Goal: Task Accomplishment & Management: Manage account settings

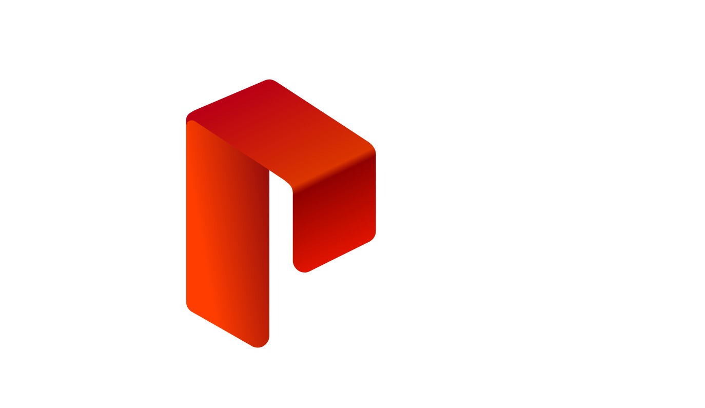
paste input "**********"
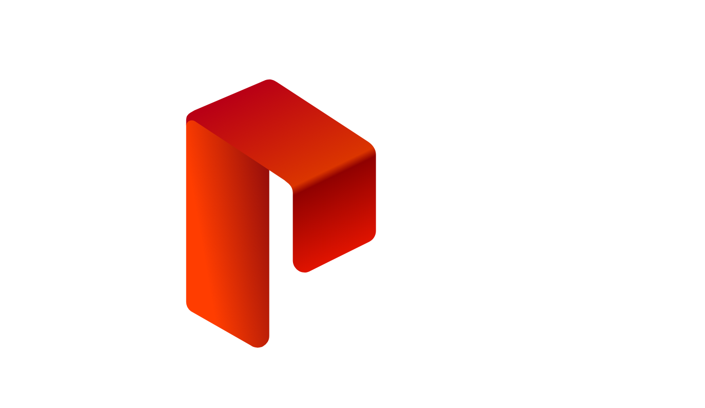
type input "**********"
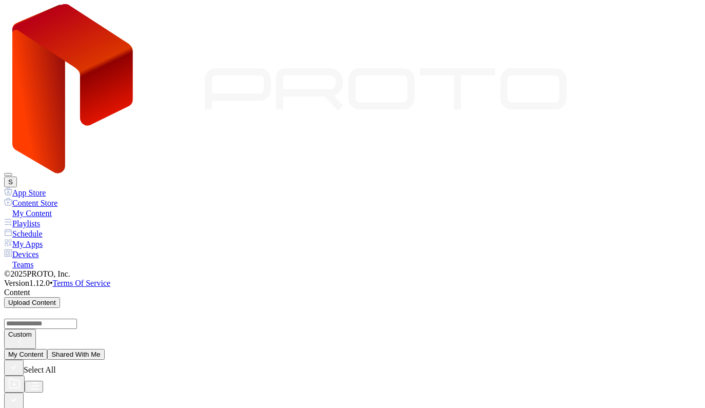
click at [70, 187] on div "App Store" at bounding box center [352, 192] width 697 height 10
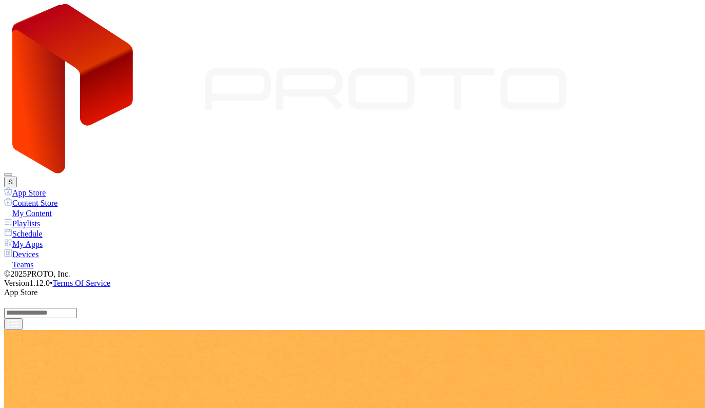
click at [59, 198] on div "Content Store" at bounding box center [352, 203] width 697 height 10
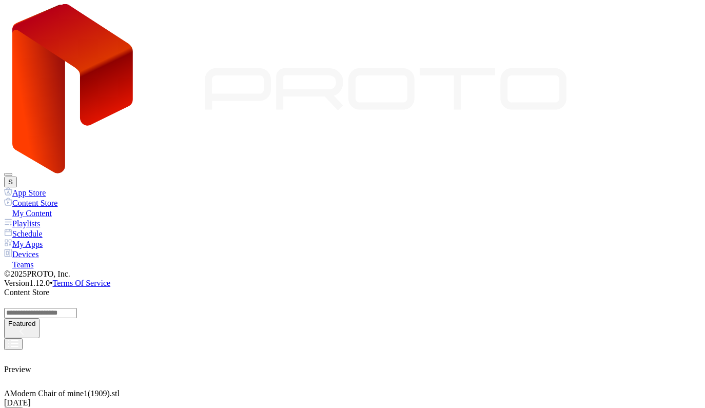
scroll to position [235, 0]
click at [35, 320] on div "Featured" at bounding box center [21, 324] width 27 height 8
click at [489, 106] on button "File Size" at bounding box center [472, 100] width 34 height 11
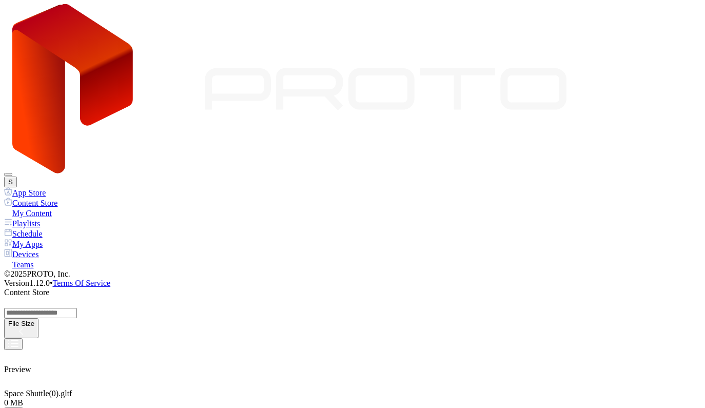
click at [34, 320] on div "File Size" at bounding box center [21, 324] width 26 height 8
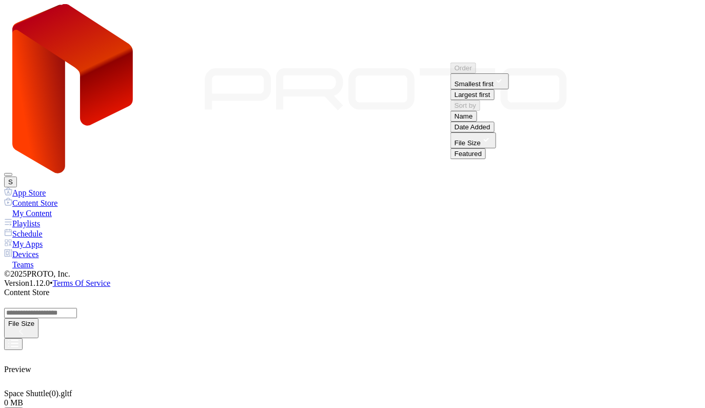
click at [495, 100] on button "Largest first" at bounding box center [473, 94] width 44 height 11
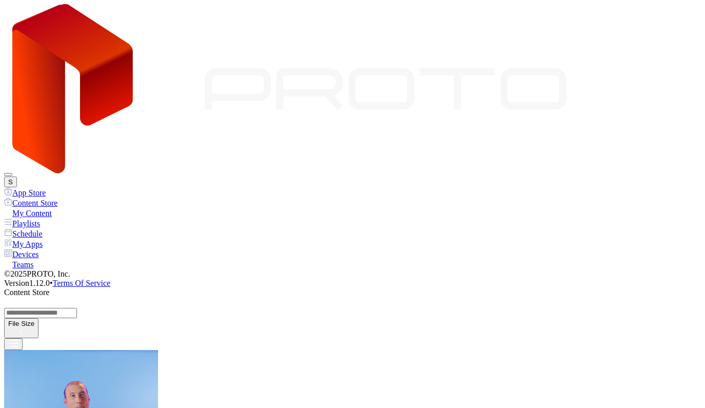
click at [46, 208] on div "My Content" at bounding box center [352, 213] width 697 height 10
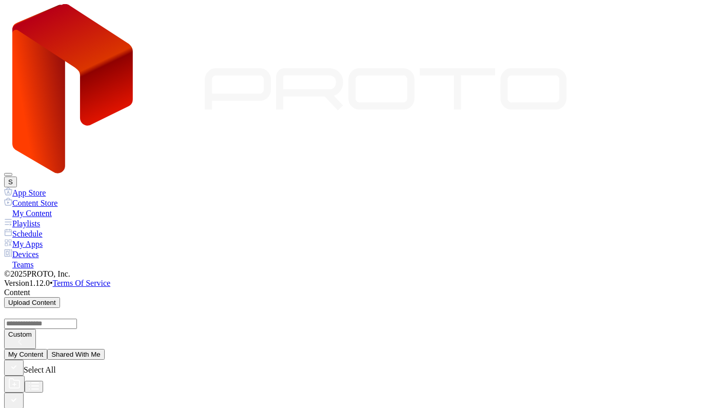
click at [17, 177] on button "S" at bounding box center [10, 182] width 13 height 11
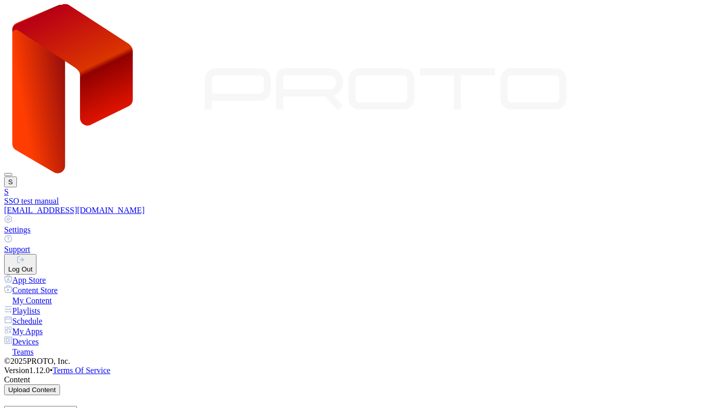
click at [634, 24] on div "S S SSO test manual alexw@sx27r.onmicrosoft.com Settings Support Log Out" at bounding box center [352, 139] width 697 height 270
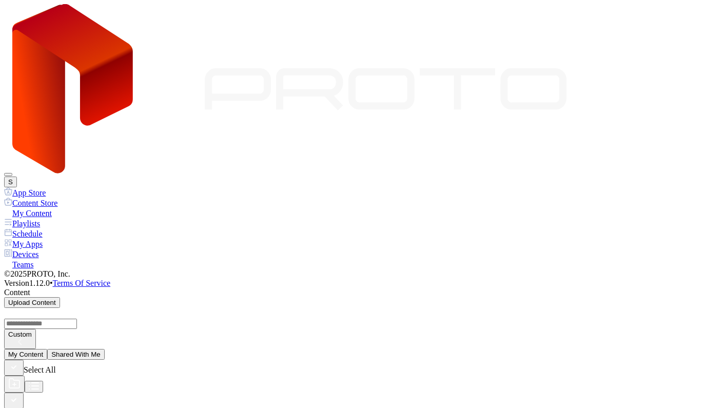
click at [20, 394] on icon "button" at bounding box center [13, 399] width 11 height 11
paste input
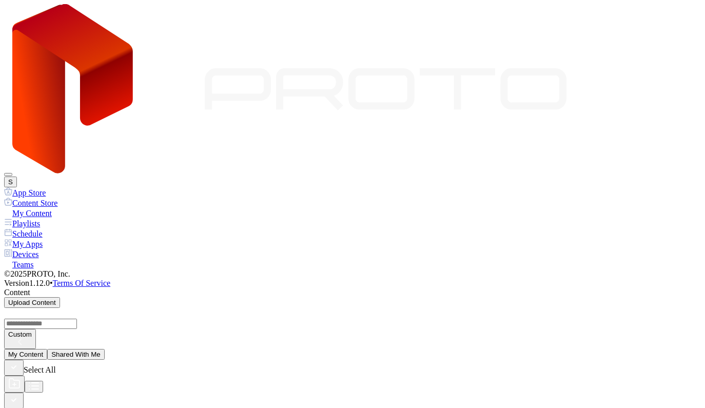
paste input
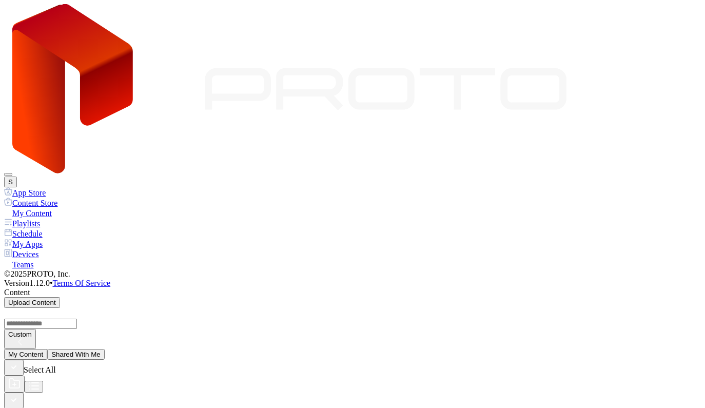
click at [56, 218] on div "Playlists" at bounding box center [352, 223] width 697 height 10
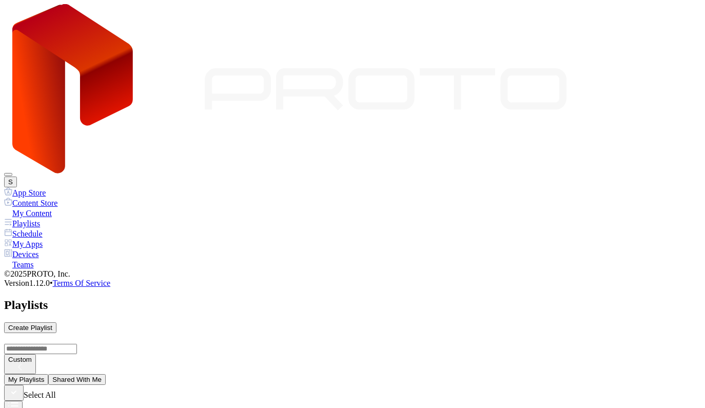
type input "**********"
drag, startPoint x: 265, startPoint y: 173, endPoint x: 396, endPoint y: 281, distance: 169.9
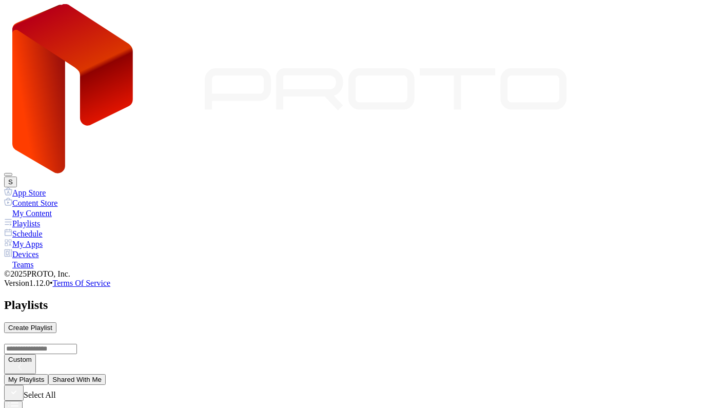
paste input
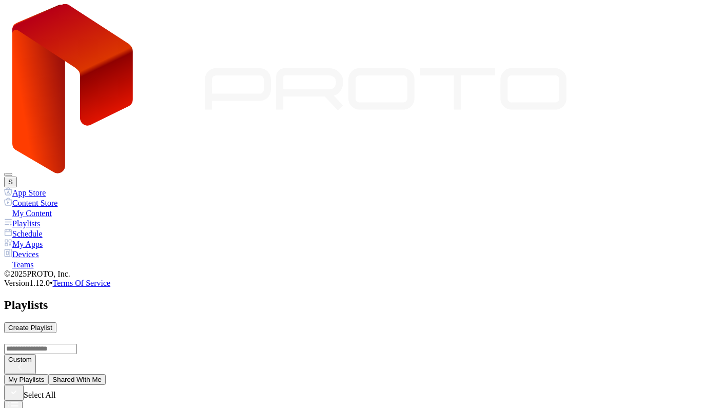
click at [12, 249] on icon at bounding box center [8, 253] width 8 height 8
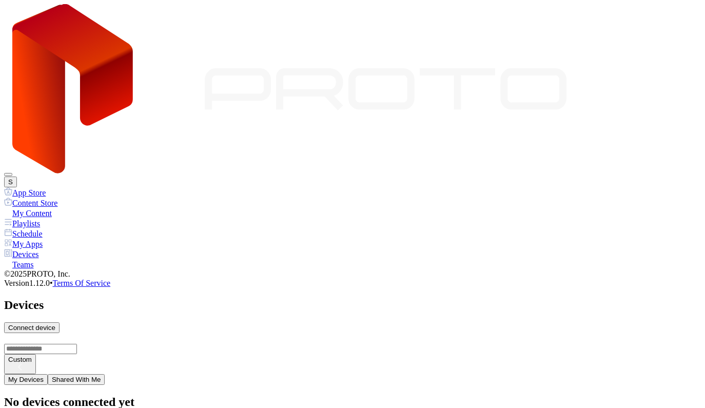
type input "*"
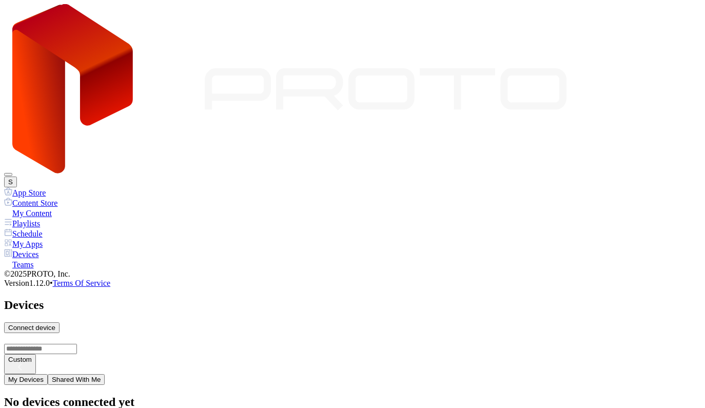
type input "*"
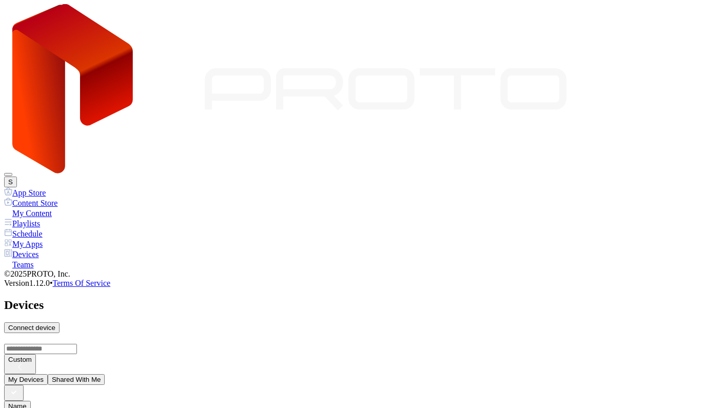
paste input
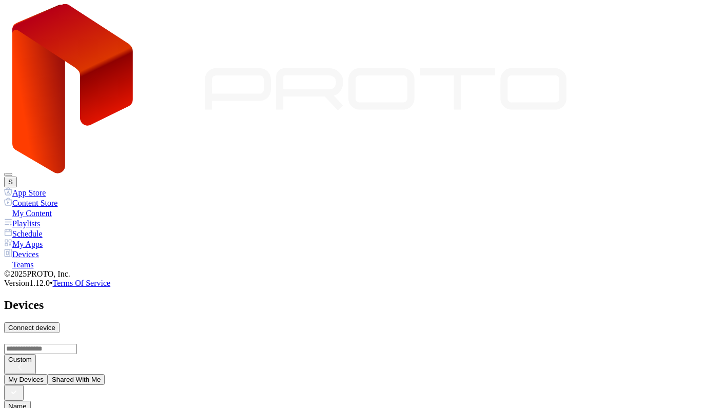
paste input
click at [30, 259] on div "Teams" at bounding box center [352, 264] width 697 height 10
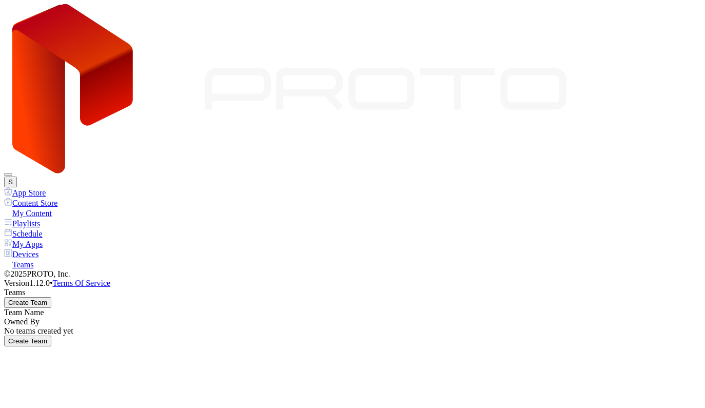
click at [47, 299] on div "Create Team" at bounding box center [27, 303] width 39 height 8
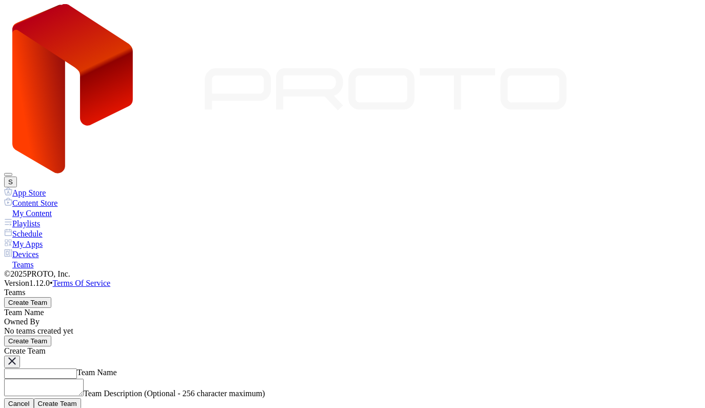
click at [77, 369] on input "Team Name" at bounding box center [40, 374] width 73 height 10
type input "**********"
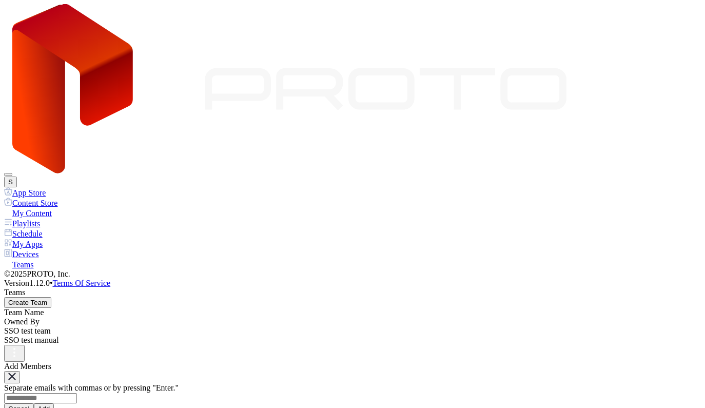
click at [77, 393] on input at bounding box center [40, 398] width 73 height 10
paste input
click at [17, 177] on button "S" at bounding box center [10, 182] width 13 height 11
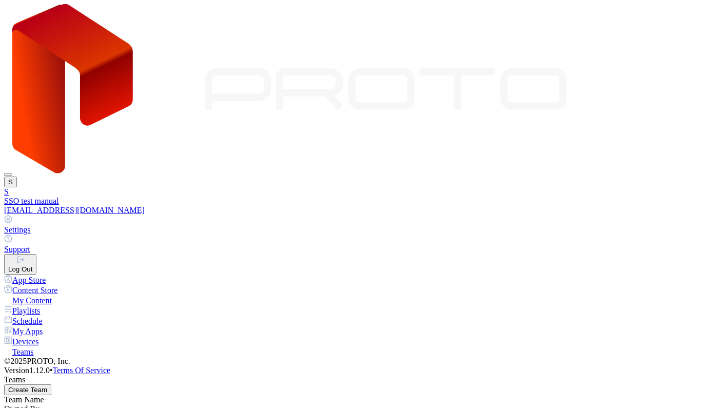
click at [36, 254] on button "Log Out" at bounding box center [20, 264] width 32 height 21
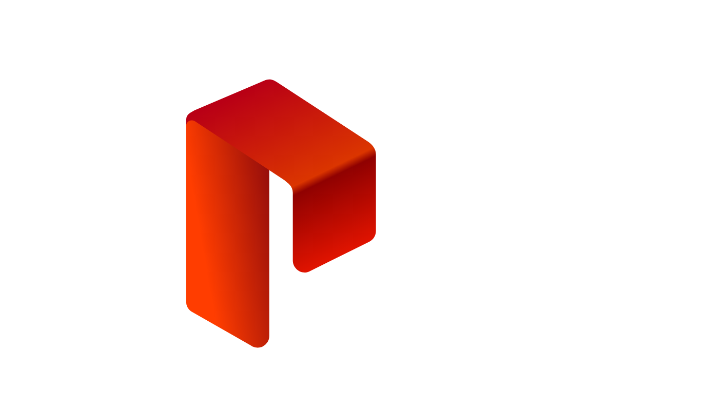
type input "*"
type input "**********"
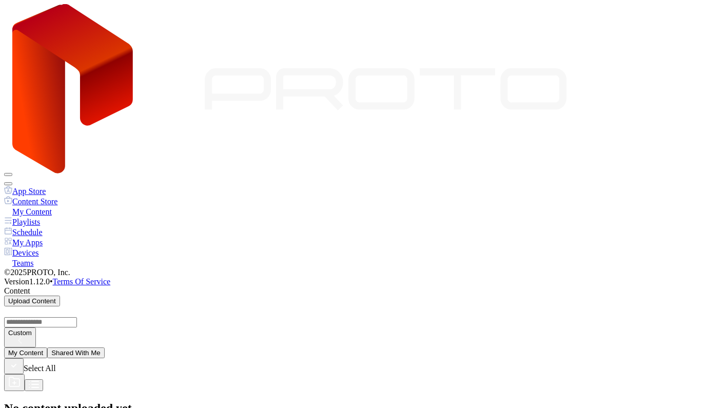
click at [105, 347] on button "Shared With Me" at bounding box center [75, 352] width 57 height 11
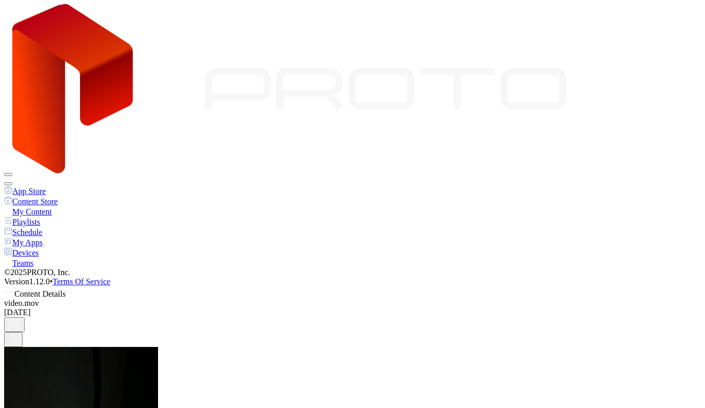
click at [14, 292] on icon at bounding box center [9, 292] width 9 height 0
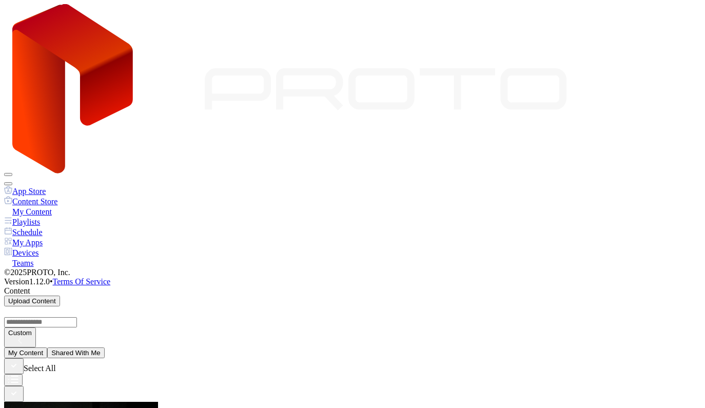
click at [12, 182] on button "button" at bounding box center [8, 183] width 8 height 3
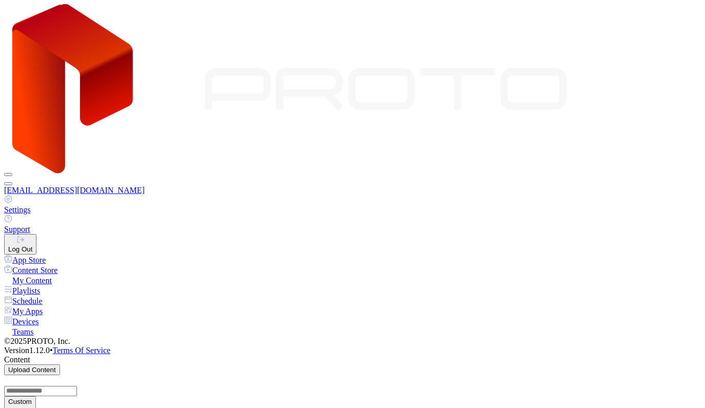
click at [583, 205] on div "Settings" at bounding box center [352, 209] width 697 height 9
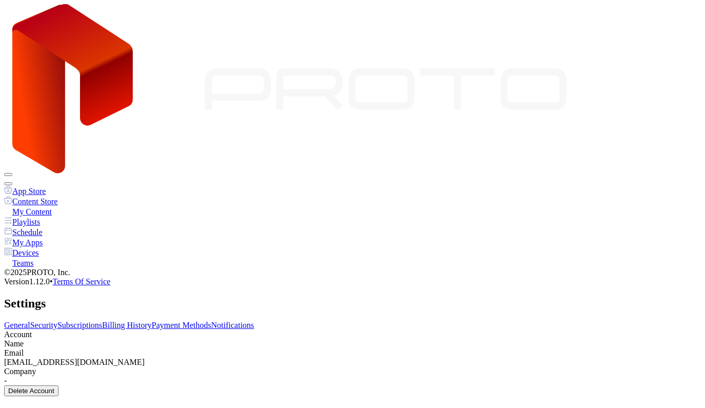
click at [54, 387] on div "Delete Account" at bounding box center [31, 391] width 46 height 8
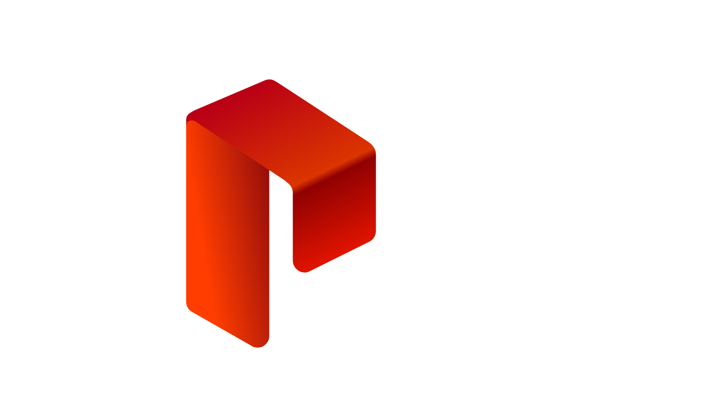
type input "**********"
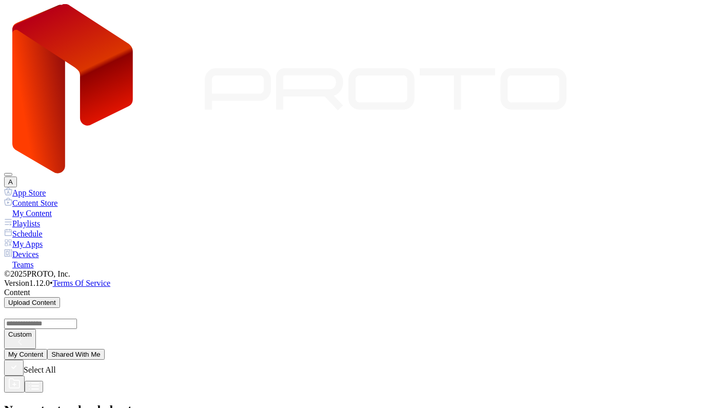
click at [105, 349] on button "Shared With Me" at bounding box center [75, 354] width 57 height 11
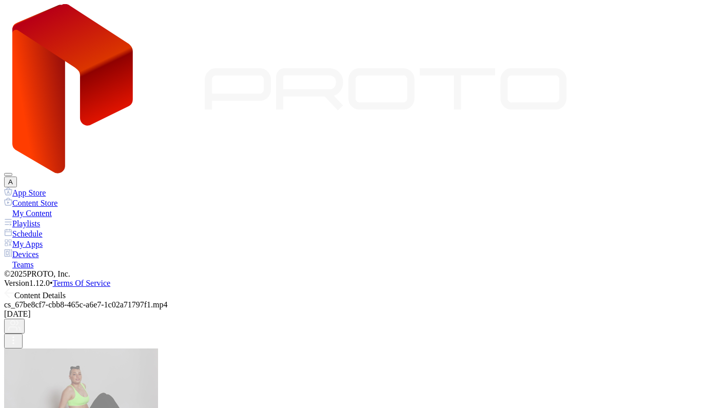
click at [9, 289] on icon at bounding box center [7, 293] width 4 height 9
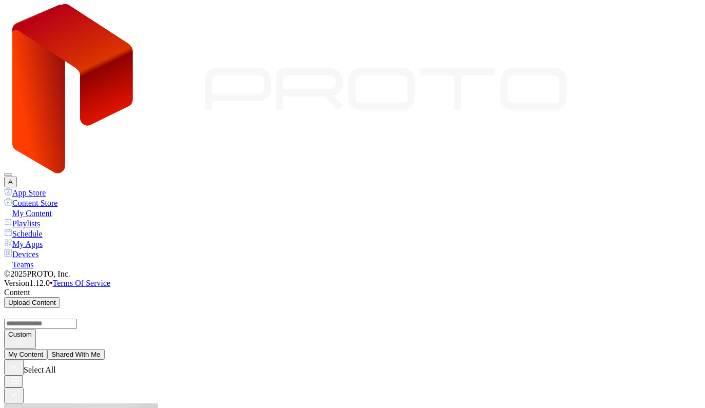
click at [17, 177] on button "A" at bounding box center [10, 182] width 13 height 11
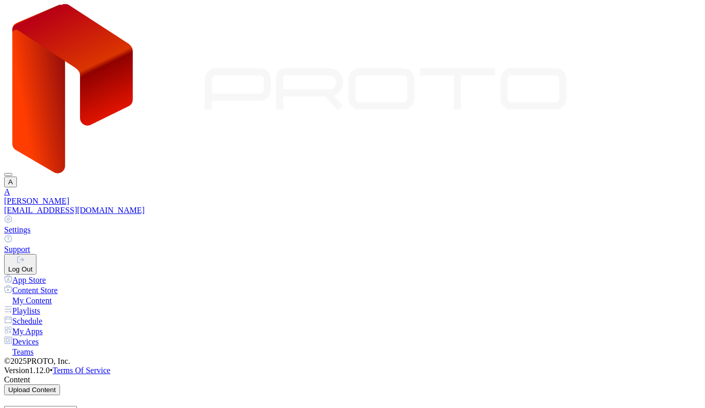
click at [36, 254] on button "Log Out" at bounding box center [20, 264] width 32 height 21
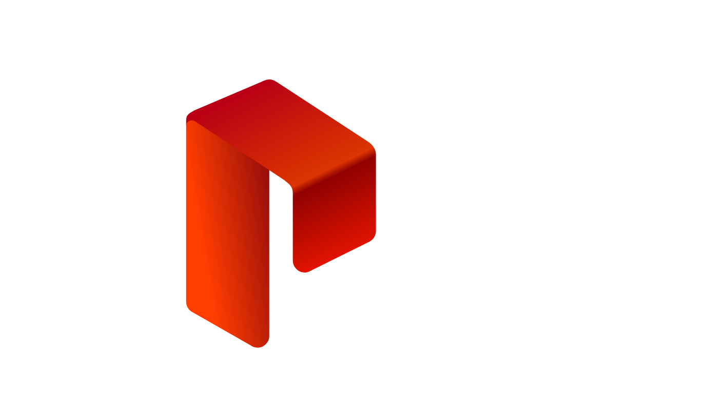
type input "**********"
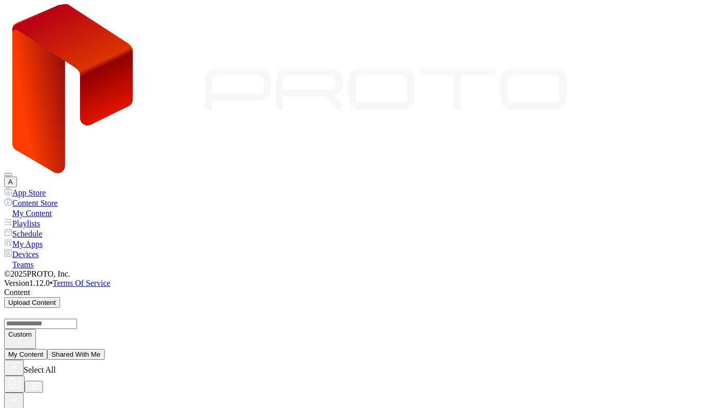
click at [105, 349] on button "Shared With Me" at bounding box center [75, 354] width 57 height 11
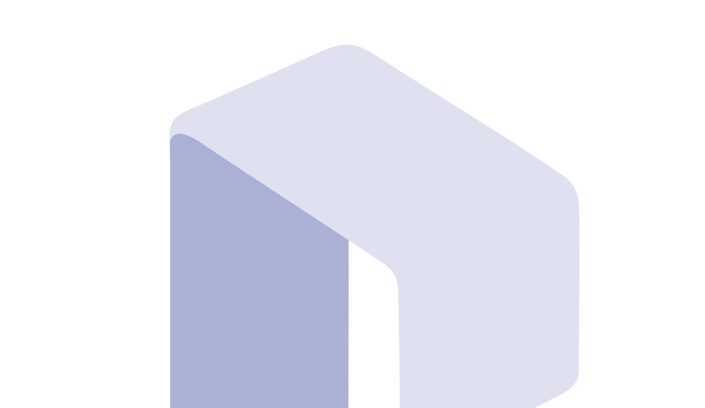
type input "**"
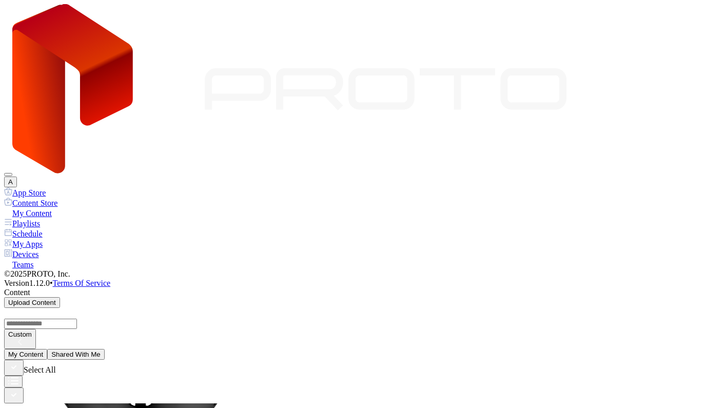
click at [17, 177] on button "A" at bounding box center [10, 182] width 13 height 11
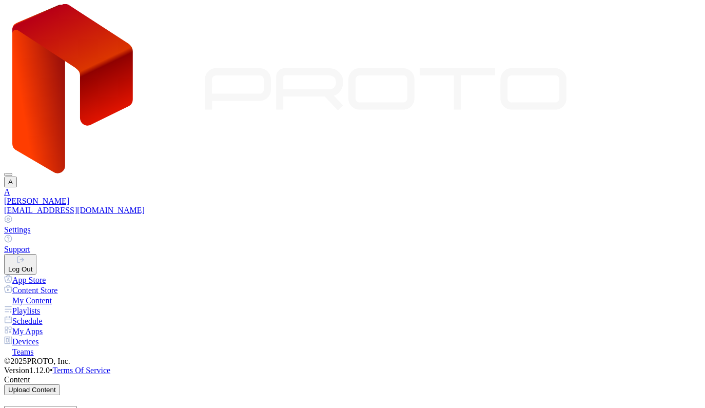
click at [36, 254] on button "Log Out" at bounding box center [20, 264] width 32 height 21
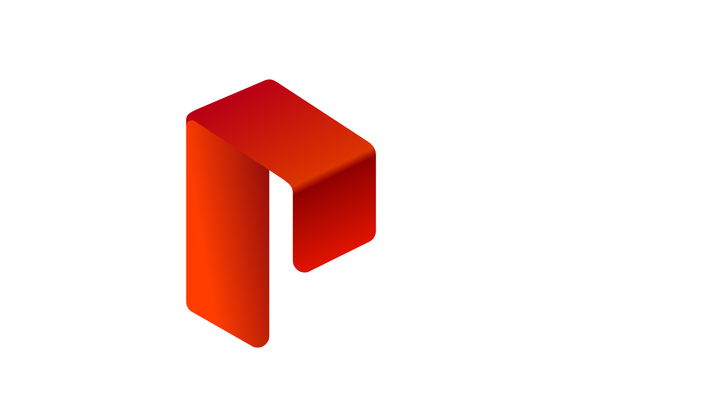
type input "**********"
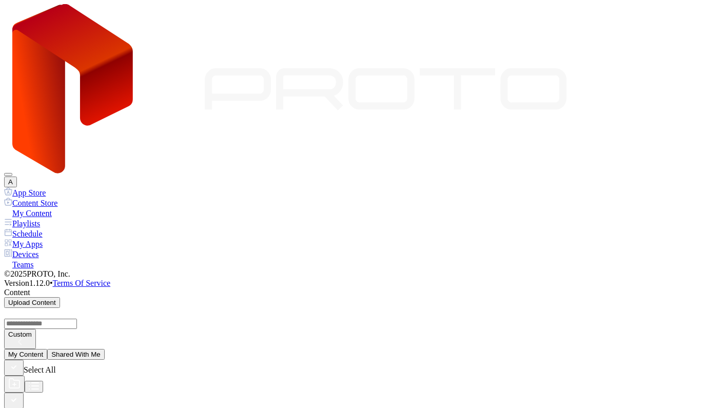
click at [105, 349] on button "Shared With Me" at bounding box center [75, 354] width 57 height 11
